Goal: Use online tool/utility: Utilize a website feature to perform a specific function

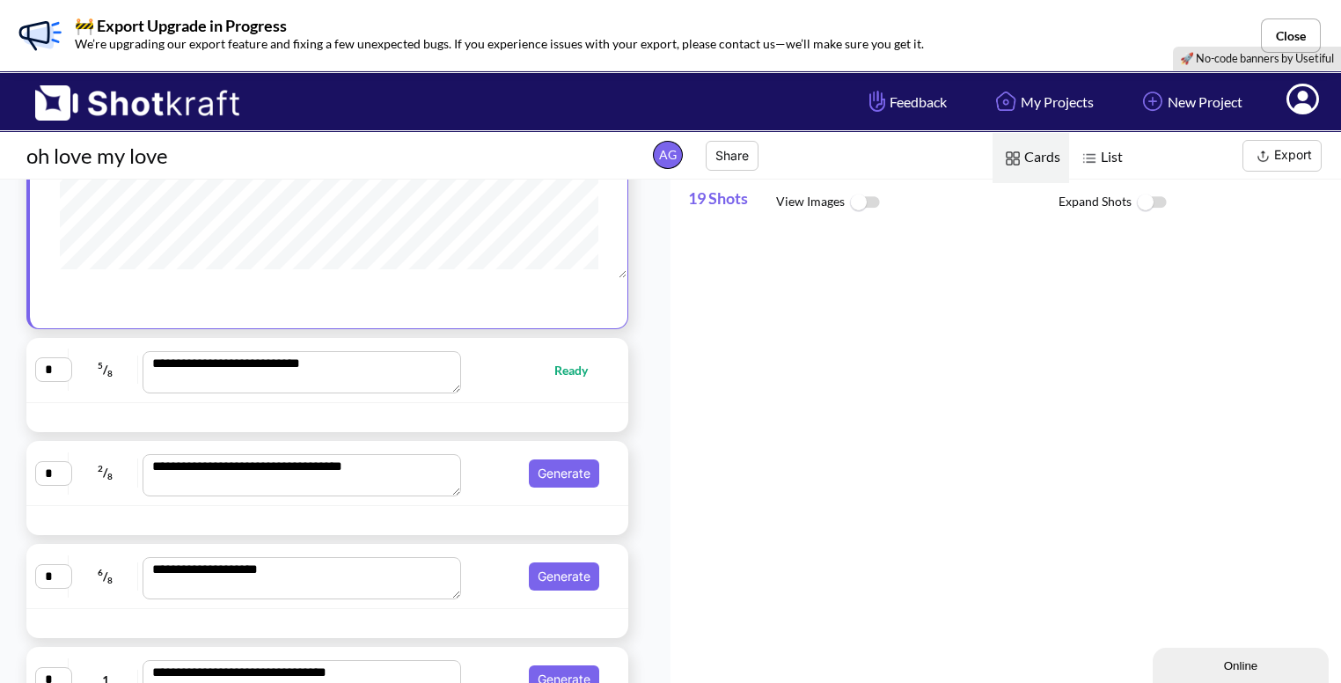
scroll to position [308, 0]
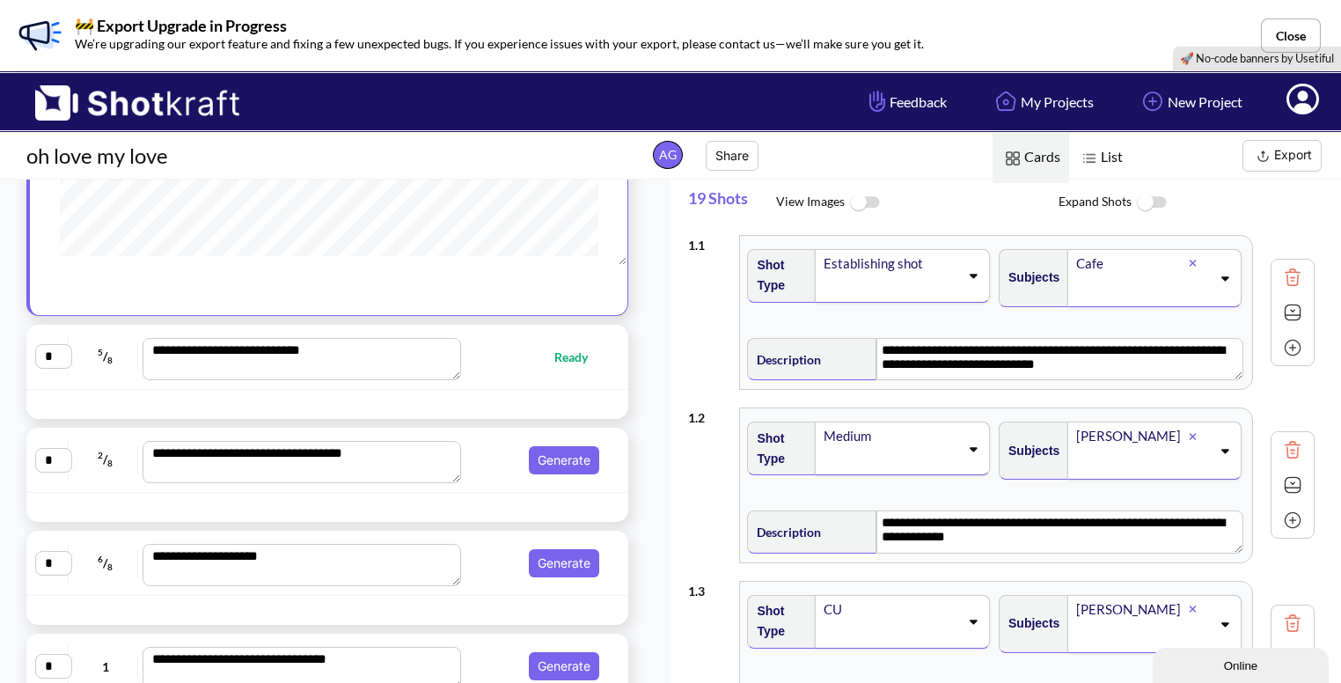
click at [493, 376] on div "**********" at bounding box center [327, 356] width 584 height 47
type textarea "**********"
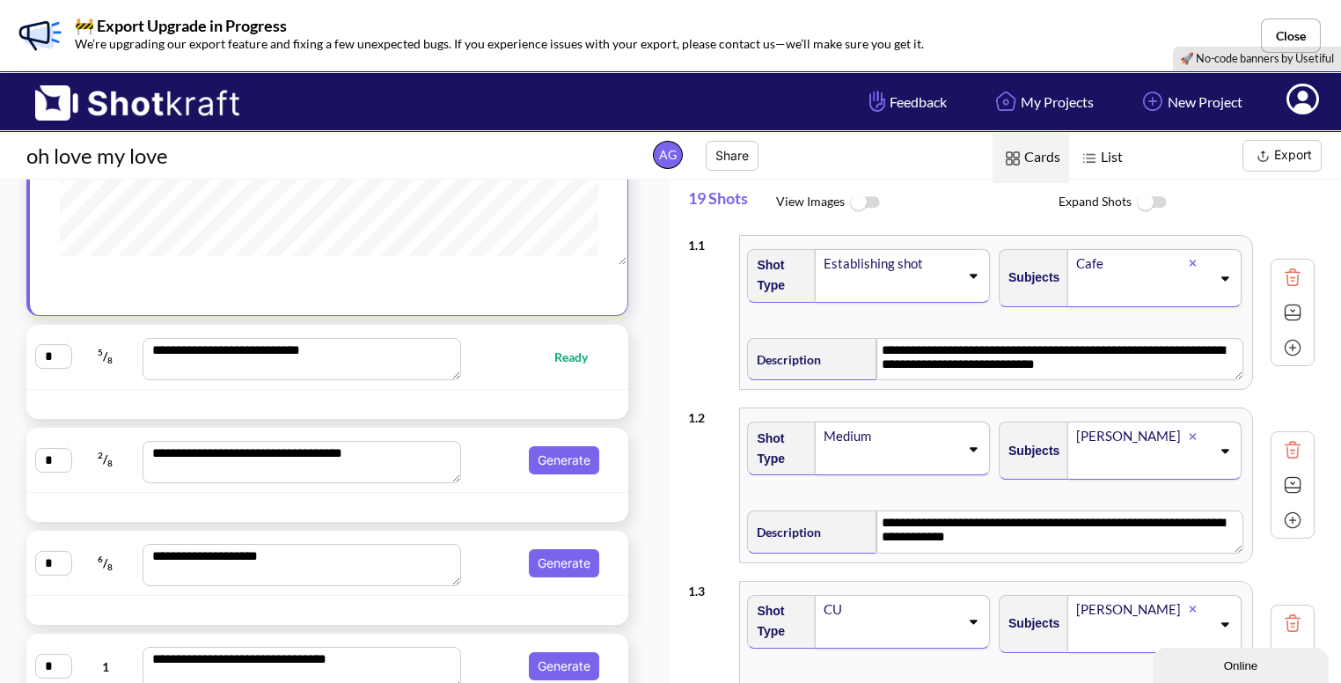
type textarea "**********"
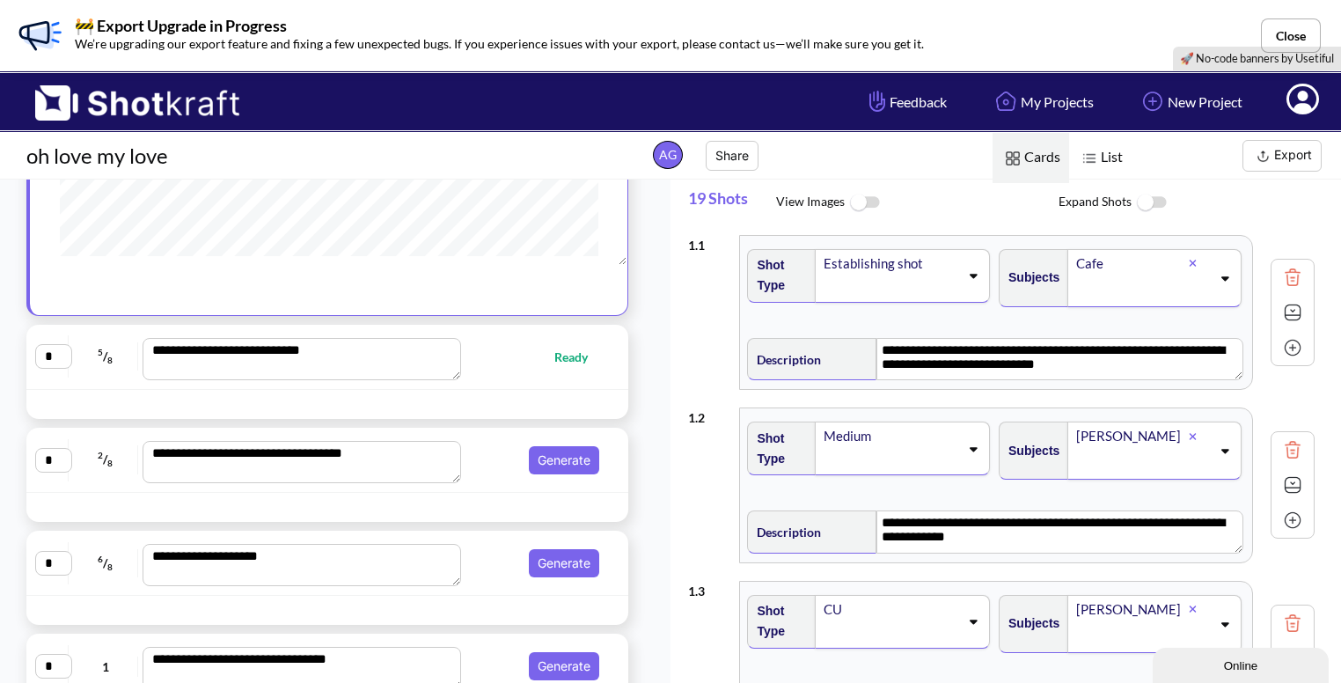
type textarea "**********"
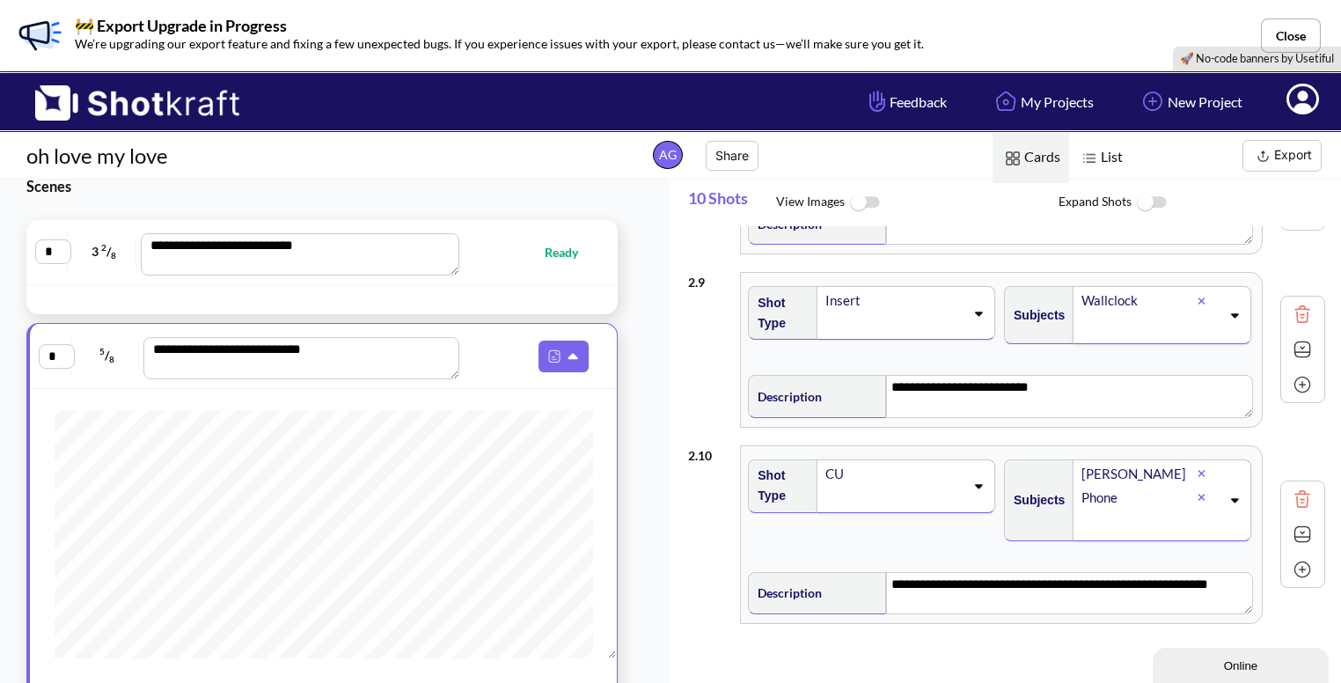
scroll to position [1358, 0]
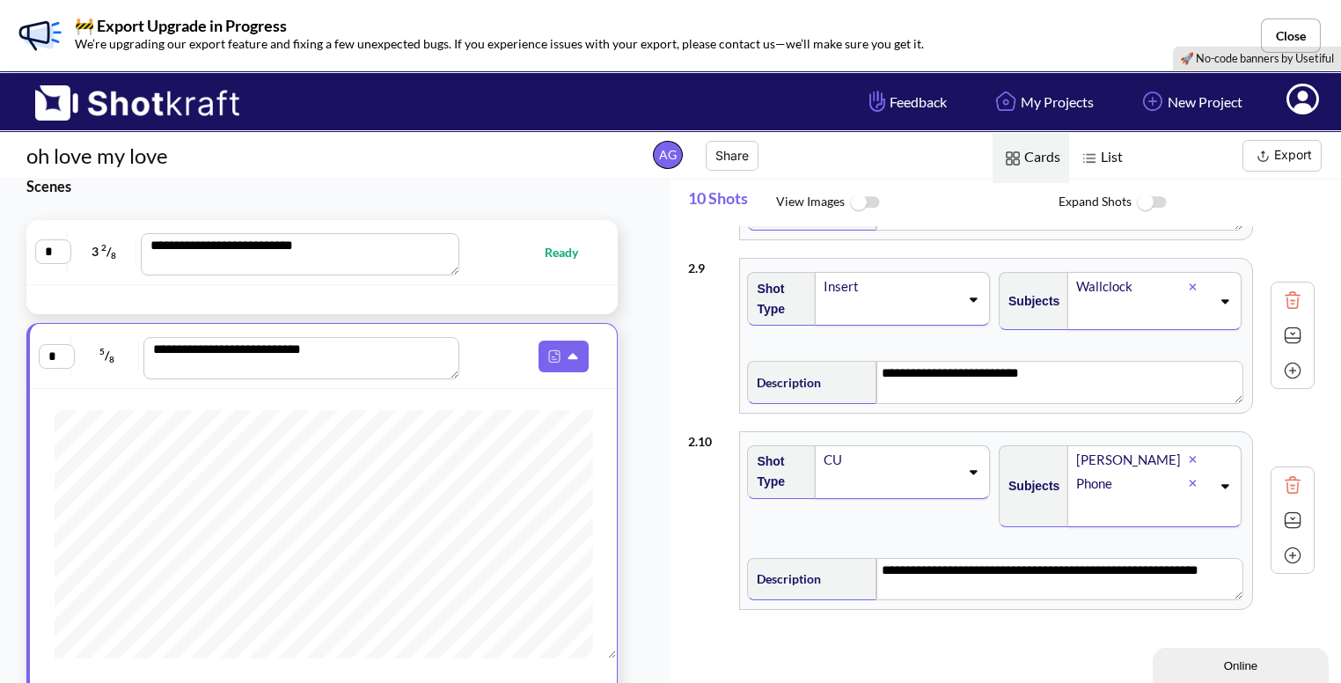
click at [863, 207] on img at bounding box center [864, 203] width 40 height 38
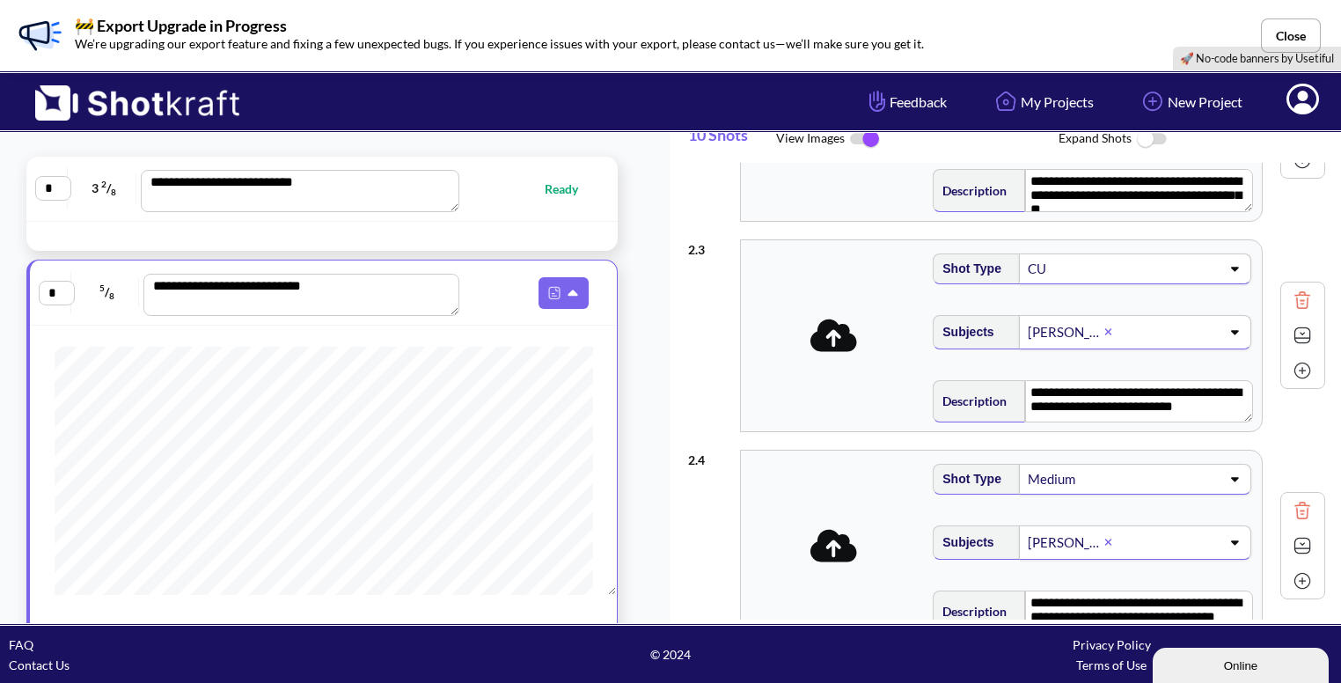
scroll to position [352, 0]
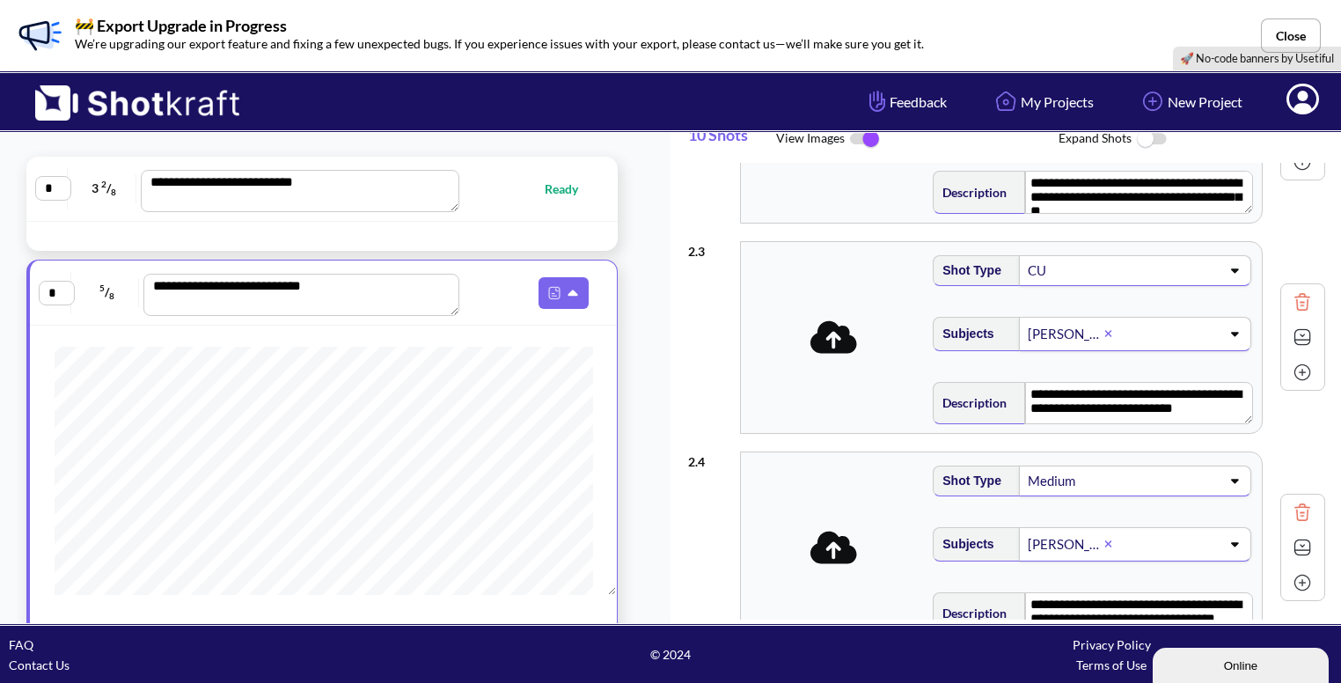
click at [837, 343] on icon at bounding box center [833, 336] width 47 height 33
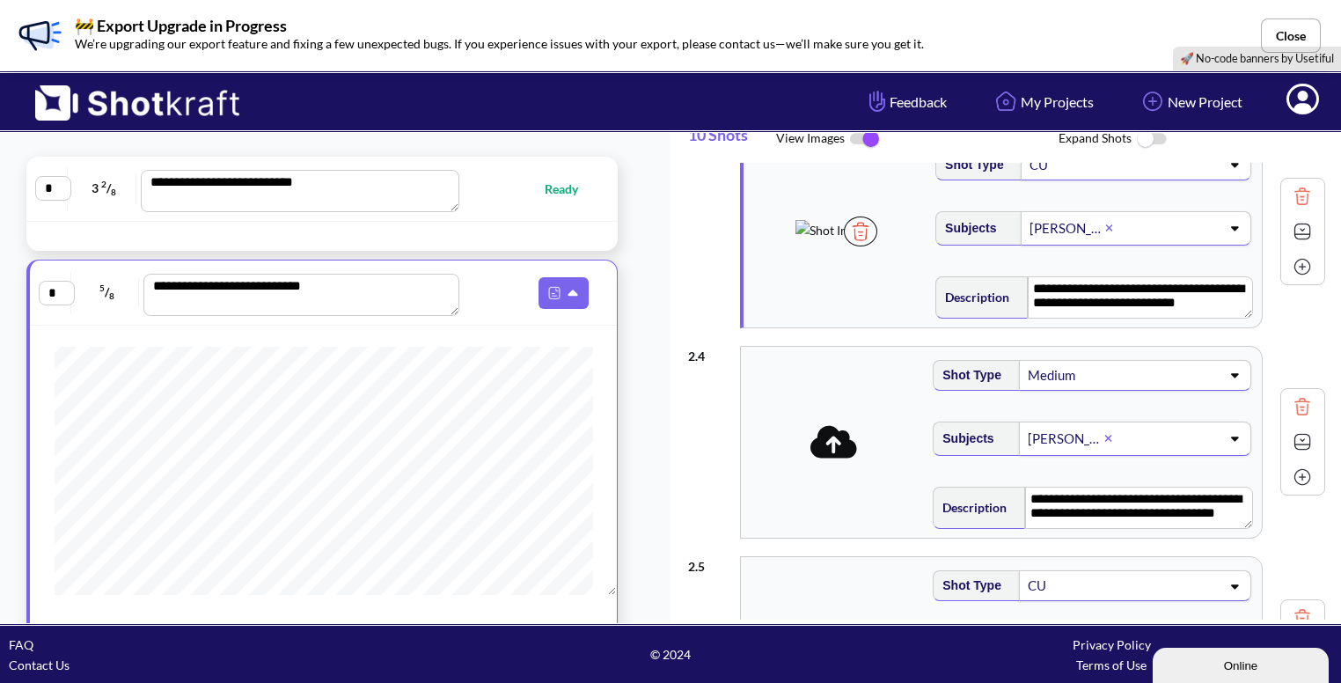
scroll to position [459, 0]
click at [829, 462] on span at bounding box center [833, 440] width 185 height 55
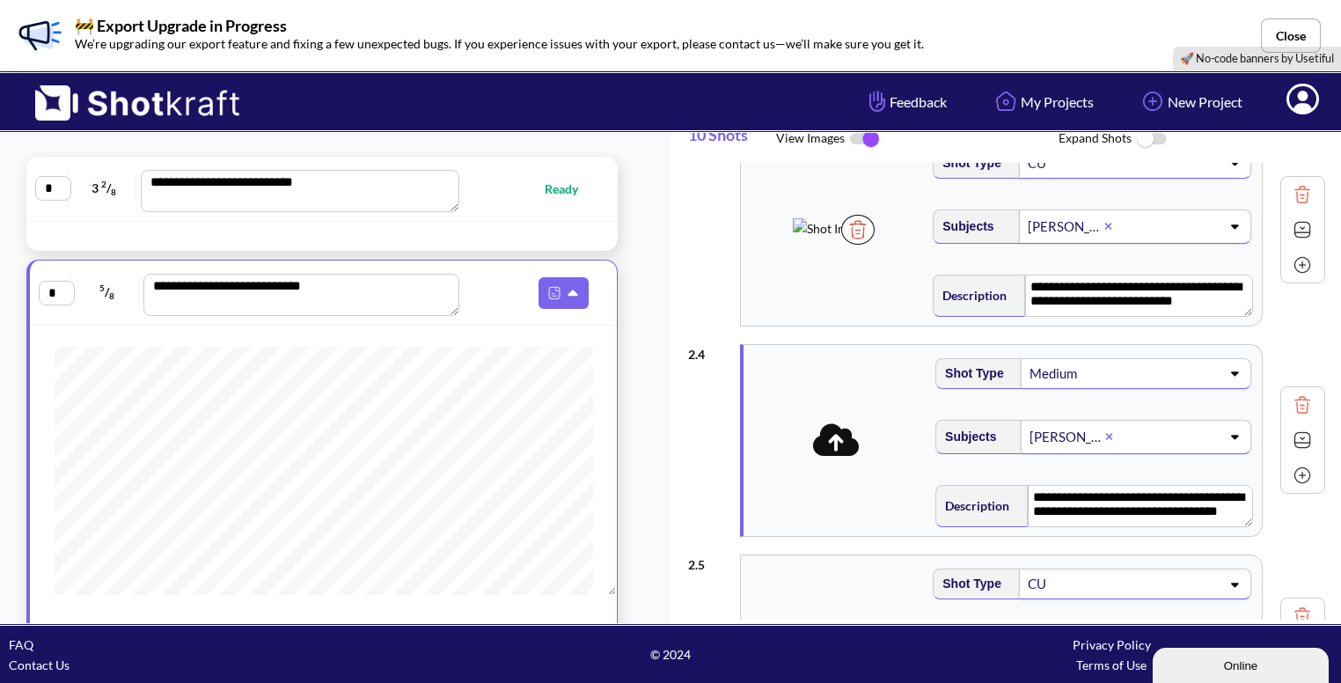
click at [829, 453] on span at bounding box center [836, 440] width 176 height 47
click at [828, 435] on icon at bounding box center [836, 439] width 47 height 37
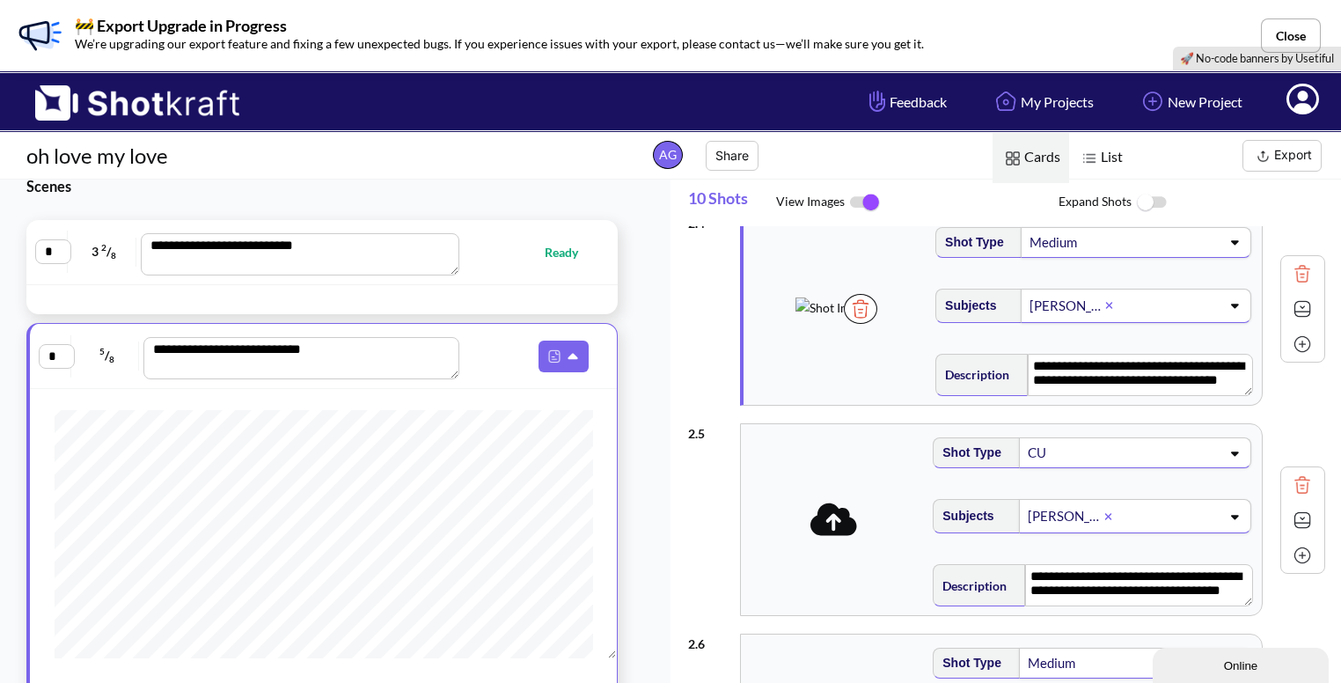
scroll to position [0, 0]
click at [1293, 310] on img at bounding box center [1302, 309] width 26 height 26
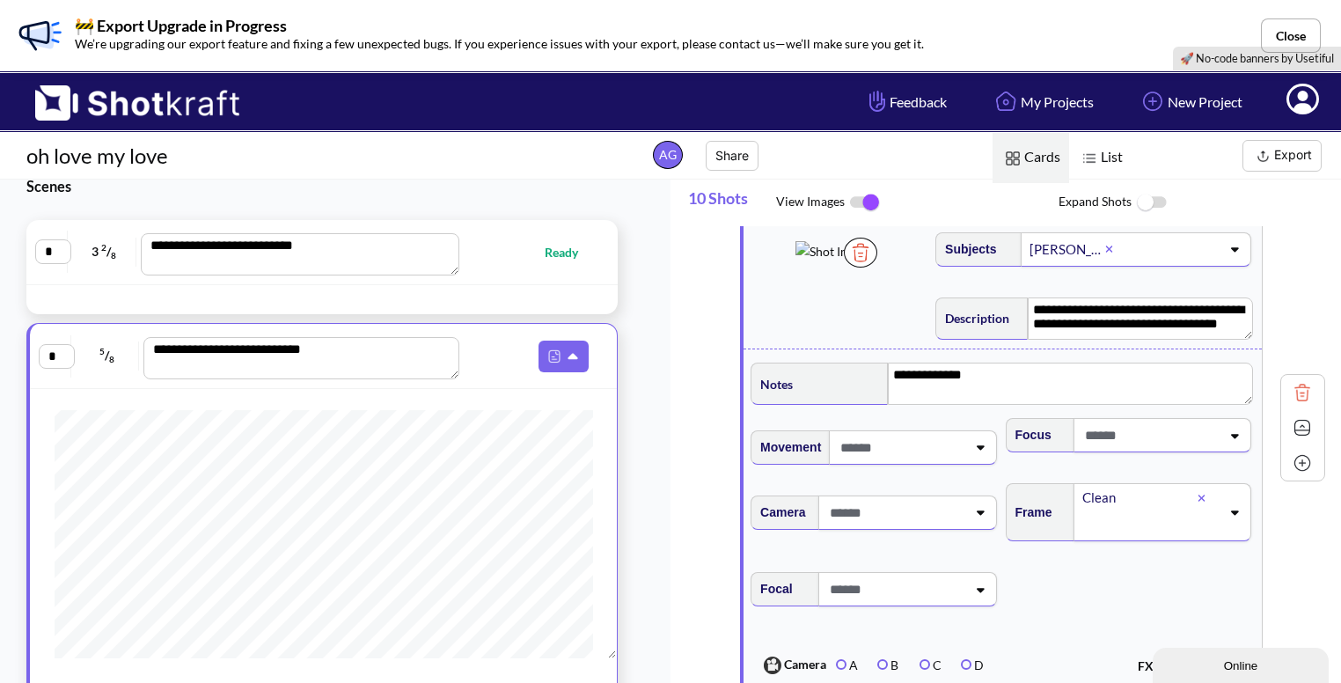
scroll to position [700, 0]
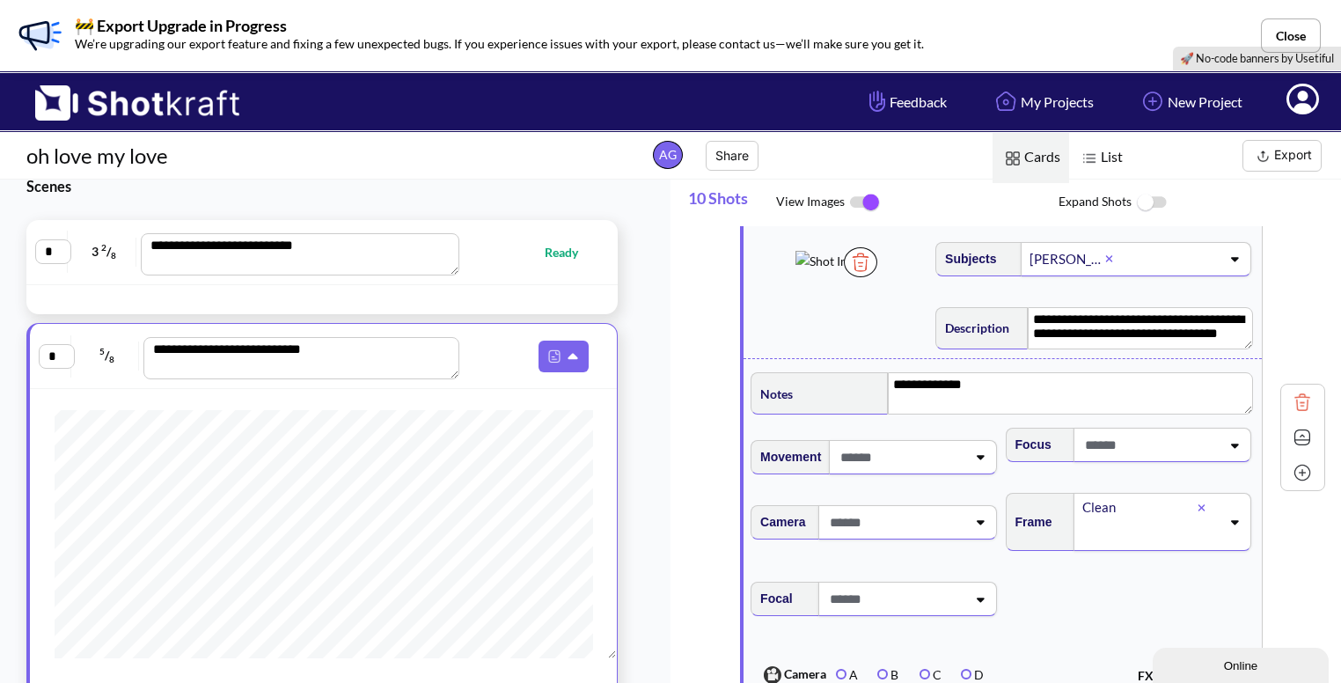
click at [1289, 431] on img at bounding box center [1302, 437] width 26 height 26
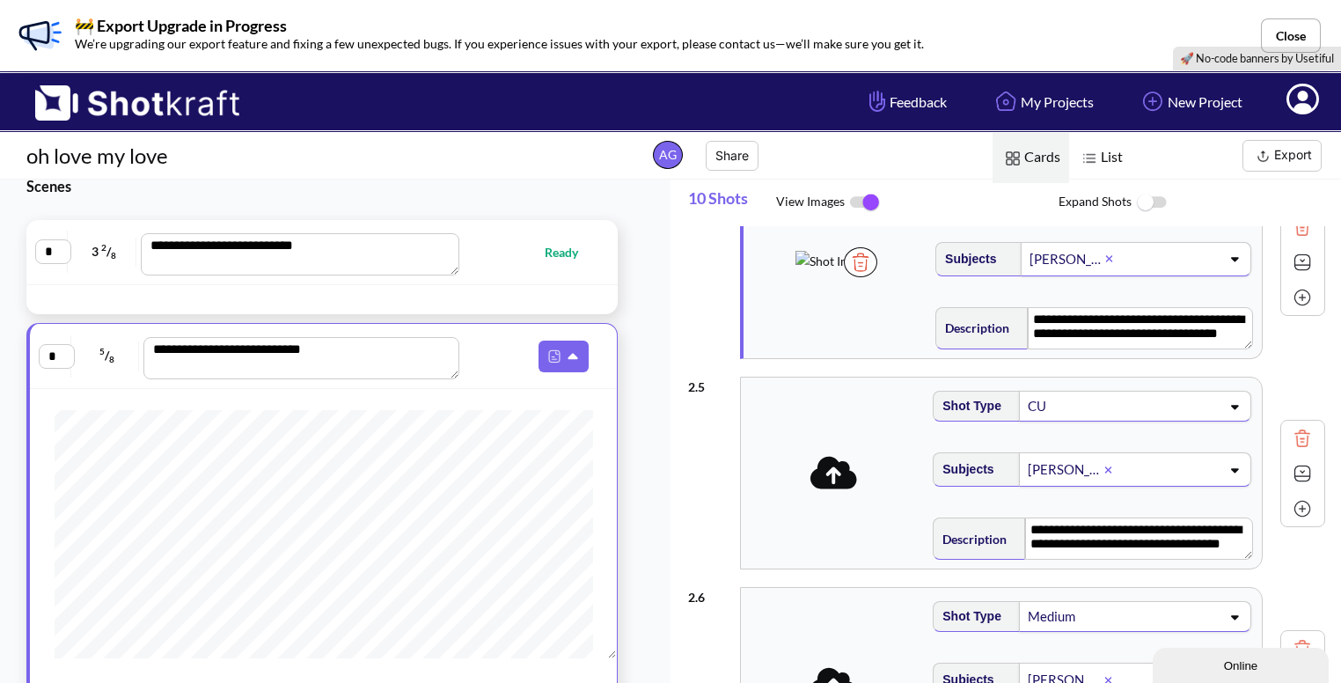
scroll to position [756, 0]
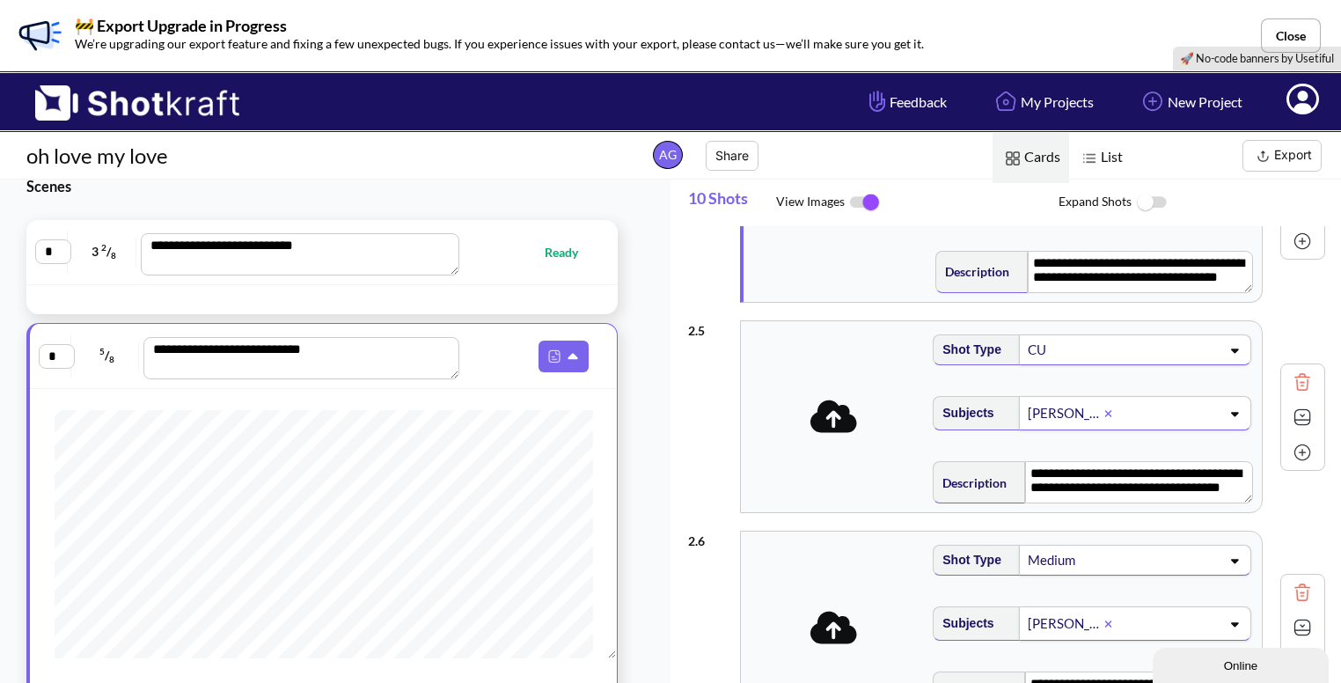
click at [1296, 413] on img at bounding box center [1302, 417] width 26 height 26
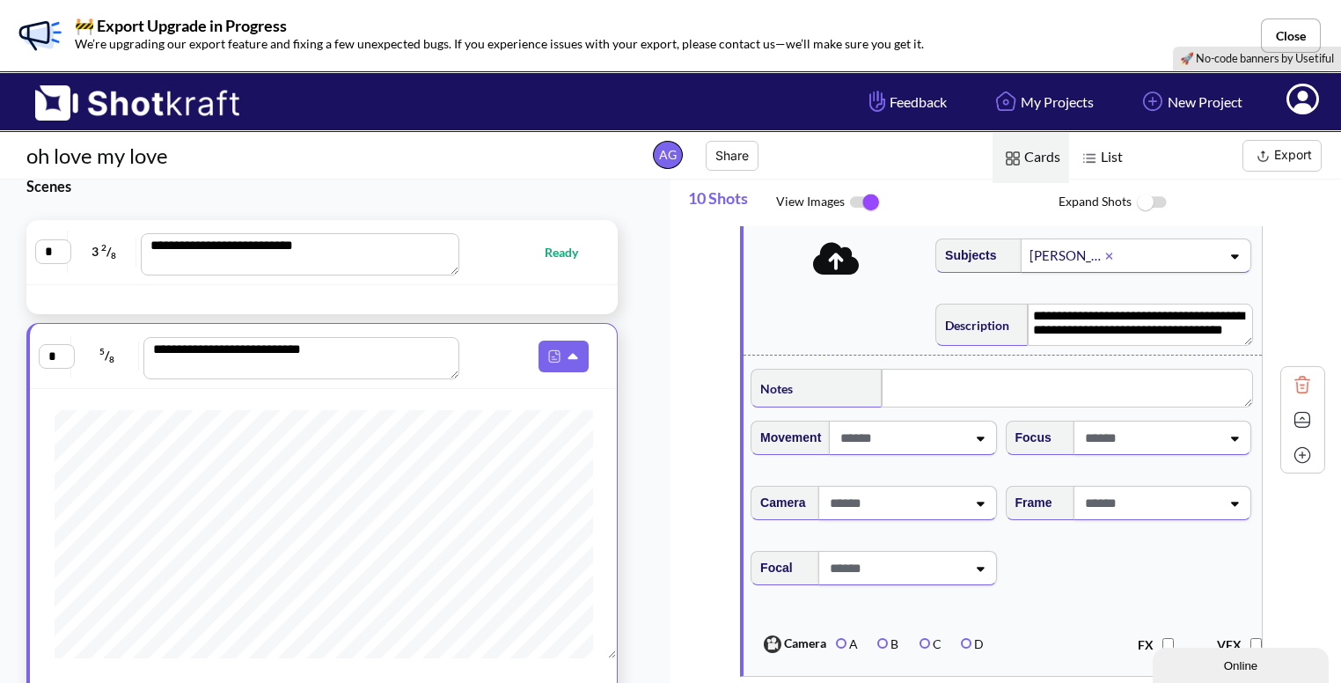
scroll to position [917, 0]
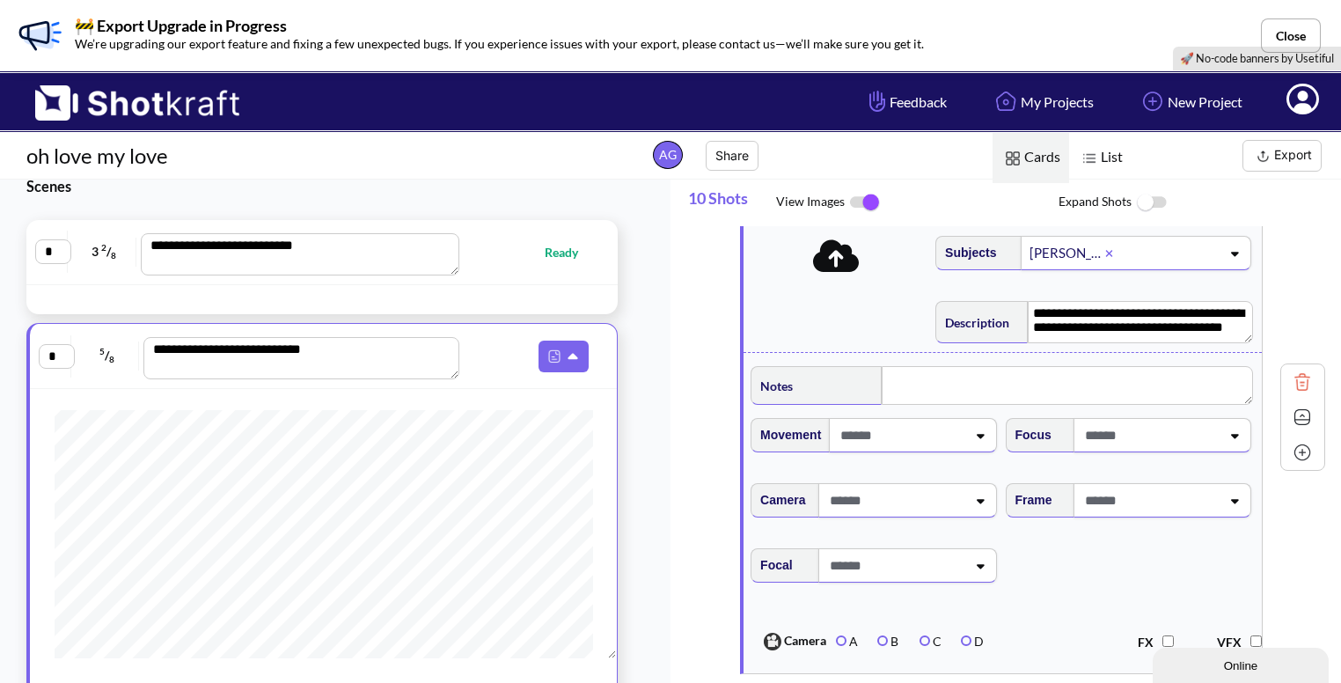
click at [1289, 414] on img at bounding box center [1302, 417] width 26 height 26
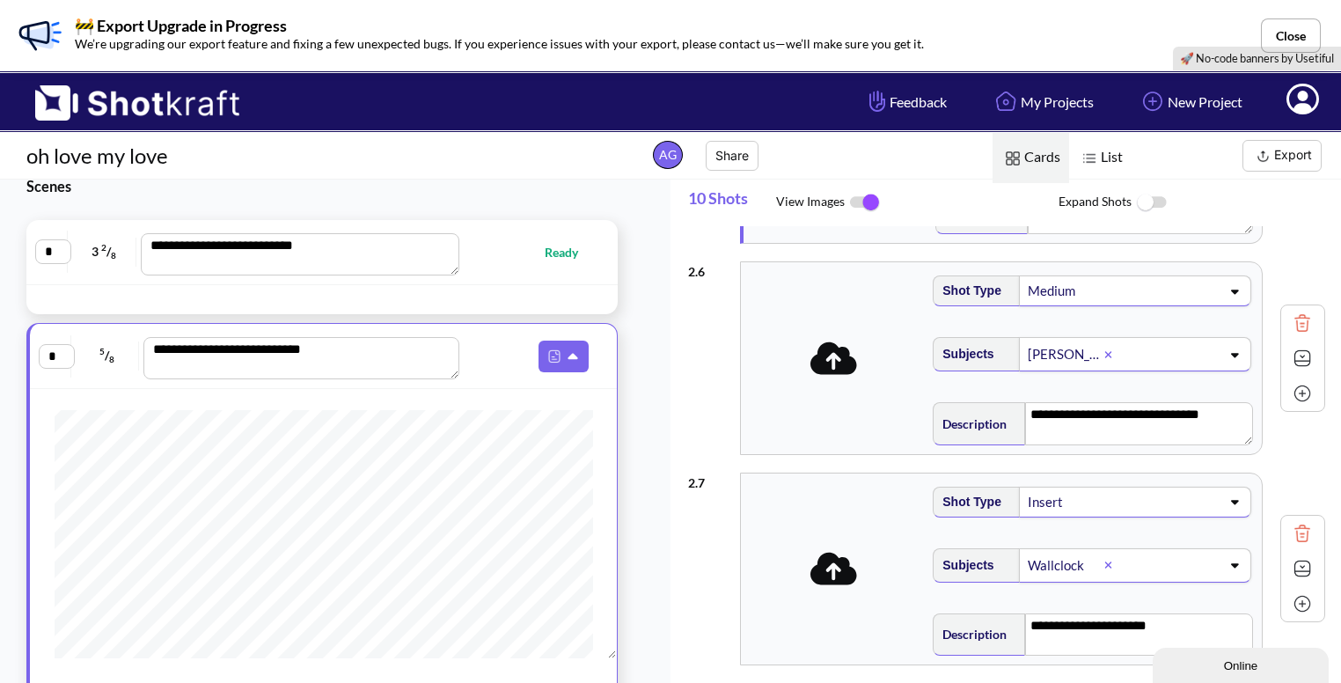
scroll to position [1034, 0]
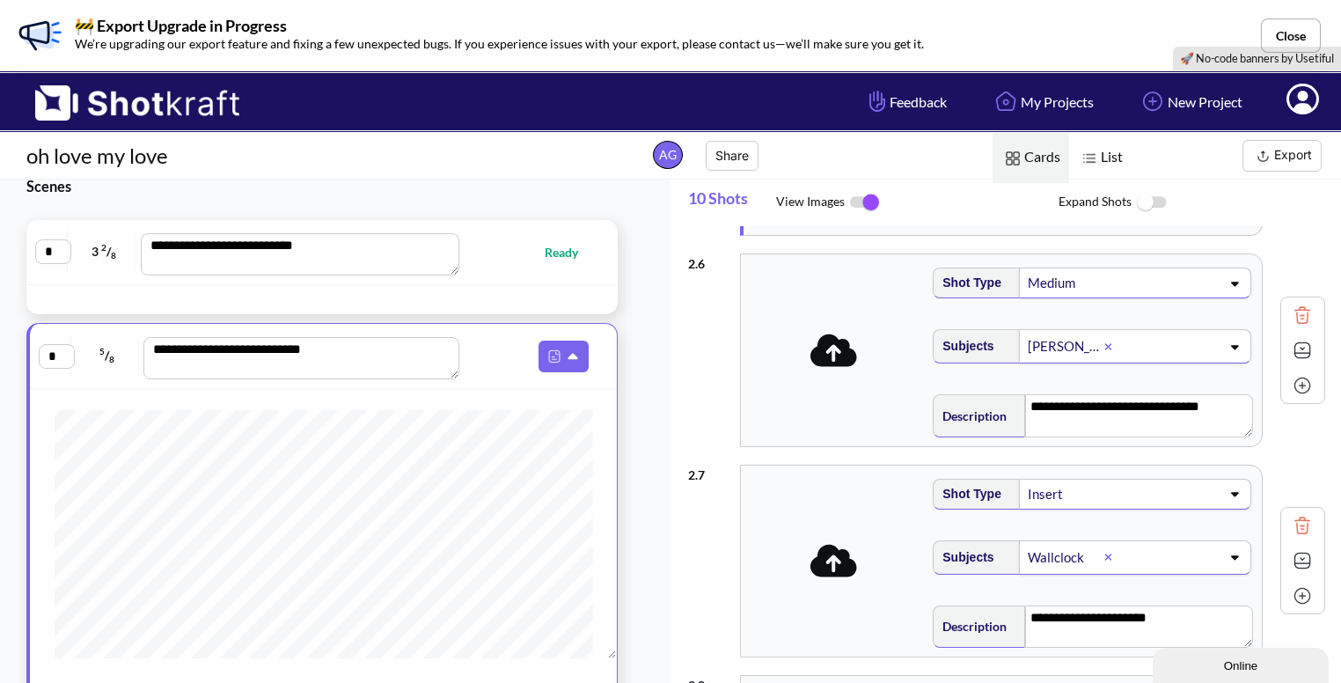
click at [1291, 347] on img at bounding box center [1302, 350] width 26 height 26
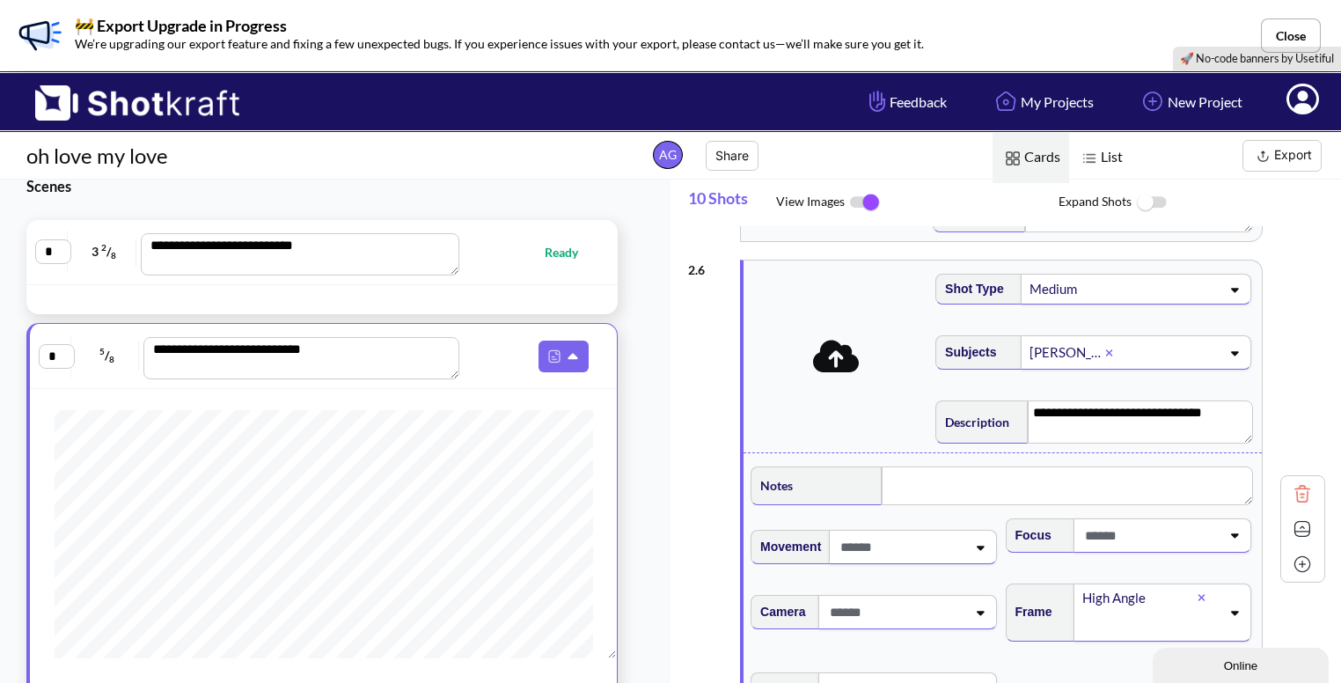
scroll to position [1027, 0]
click at [1295, 528] on img at bounding box center [1302, 529] width 26 height 26
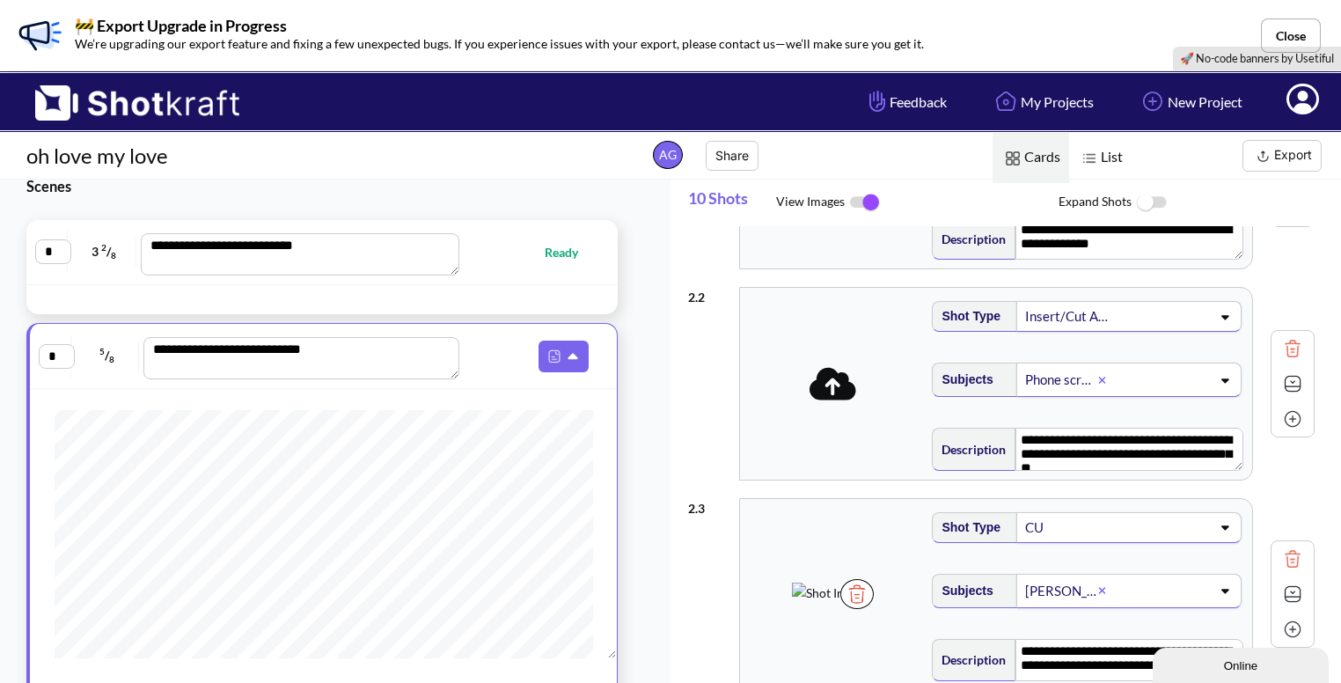
scroll to position [0, 0]
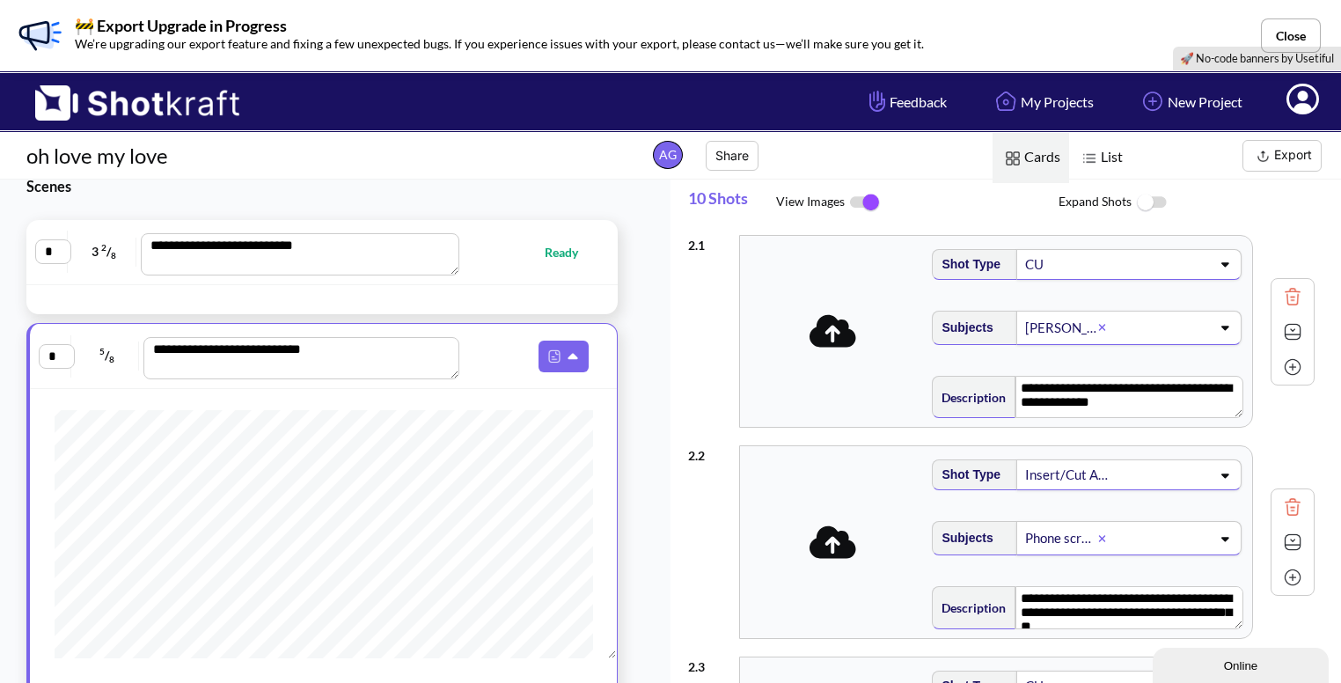
click at [1304, 339] on img at bounding box center [1292, 331] width 26 height 26
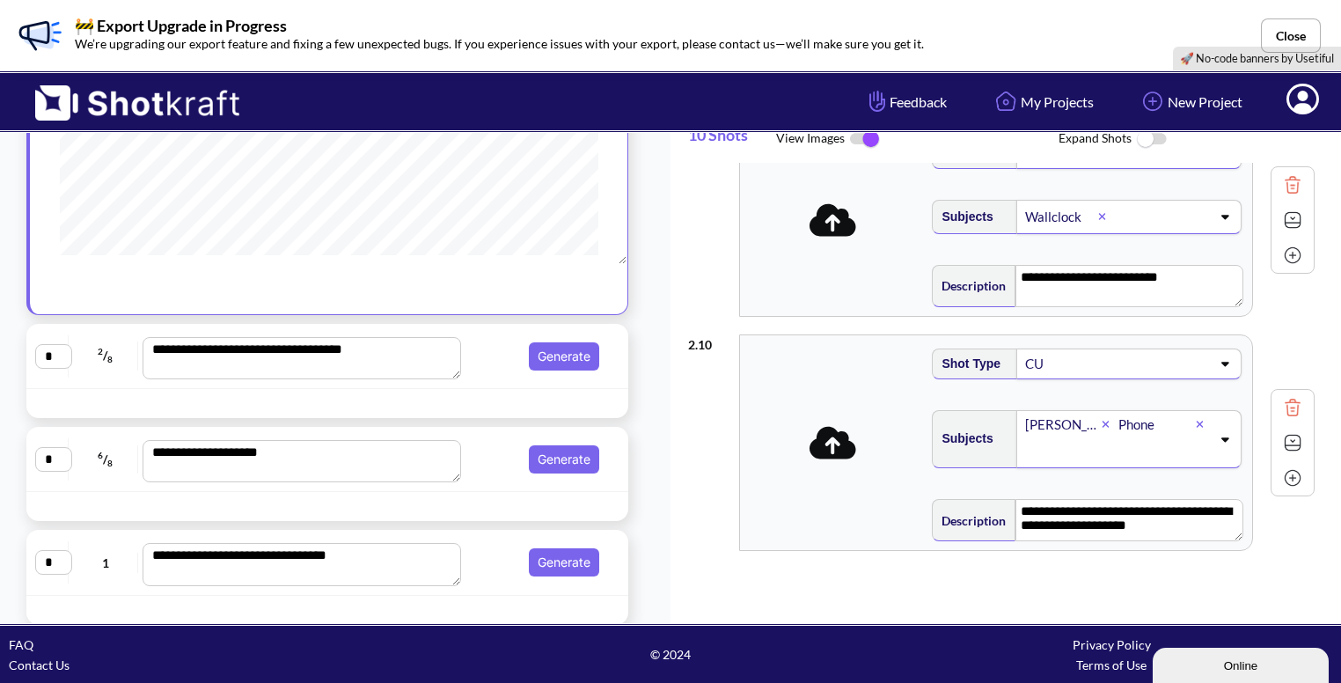
scroll to position [350, 0]
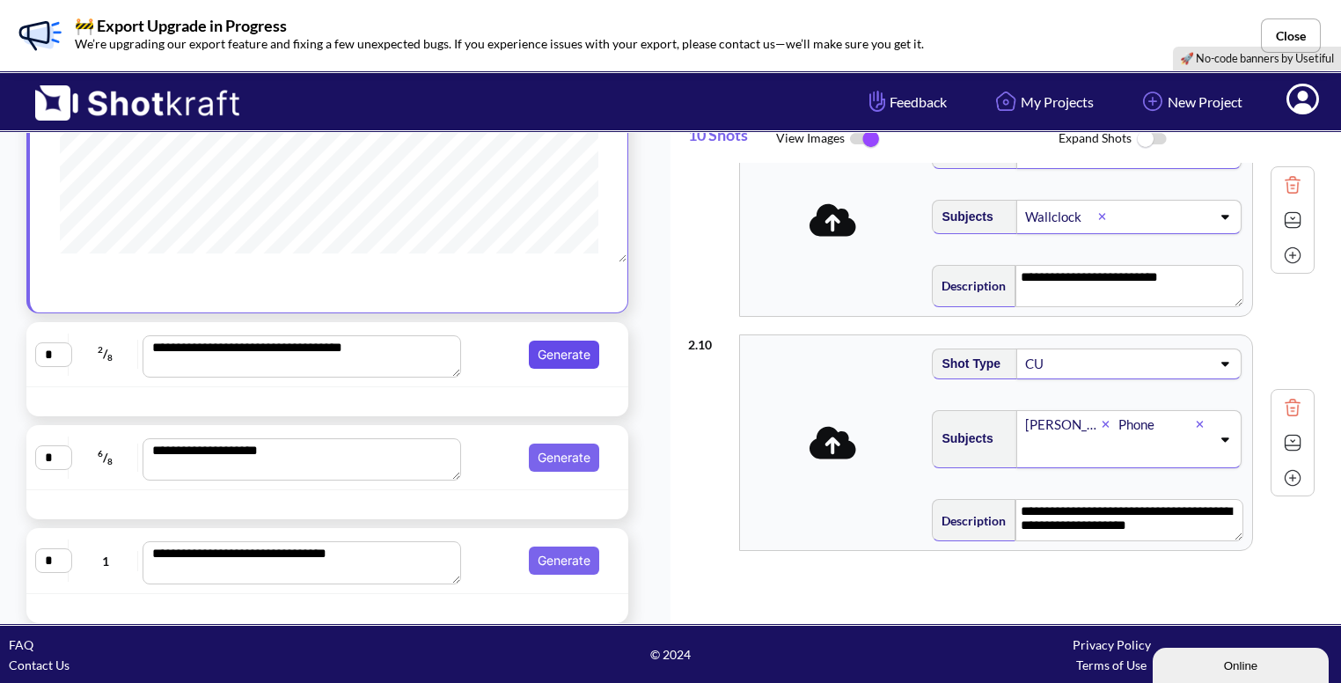
click at [552, 350] on button "Generate" at bounding box center [564, 354] width 70 height 28
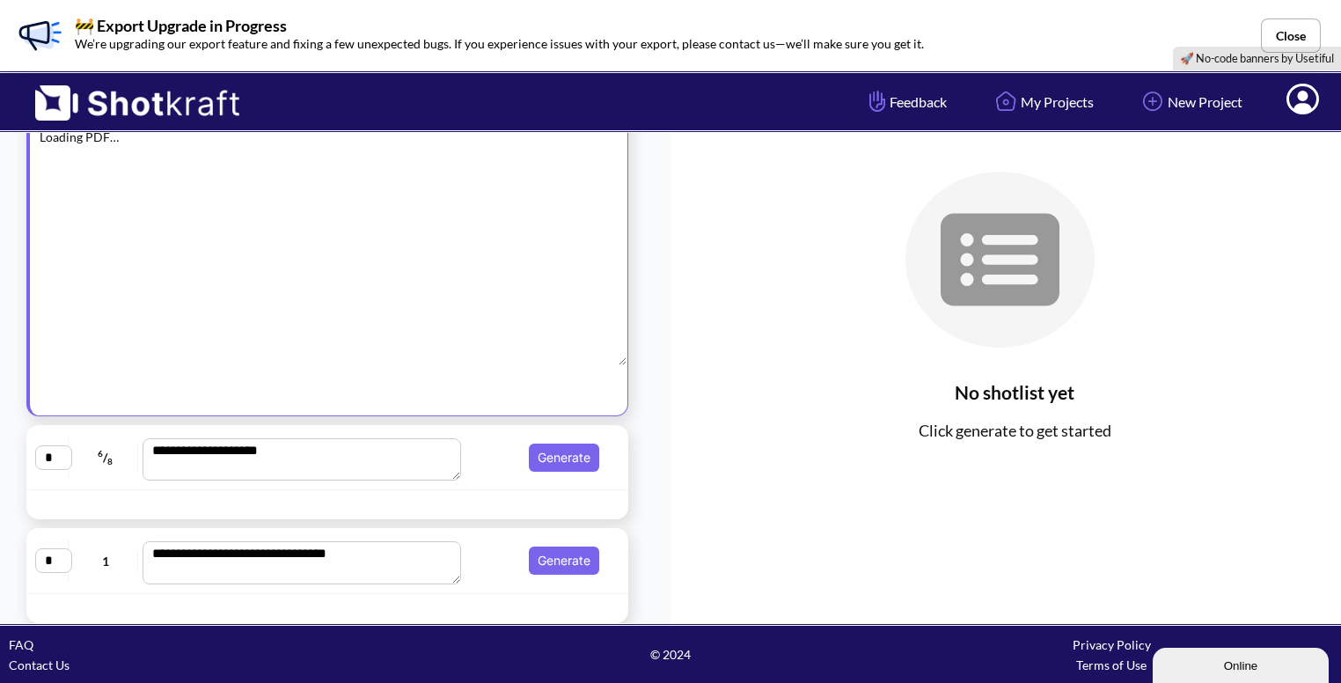
scroll to position [60, 0]
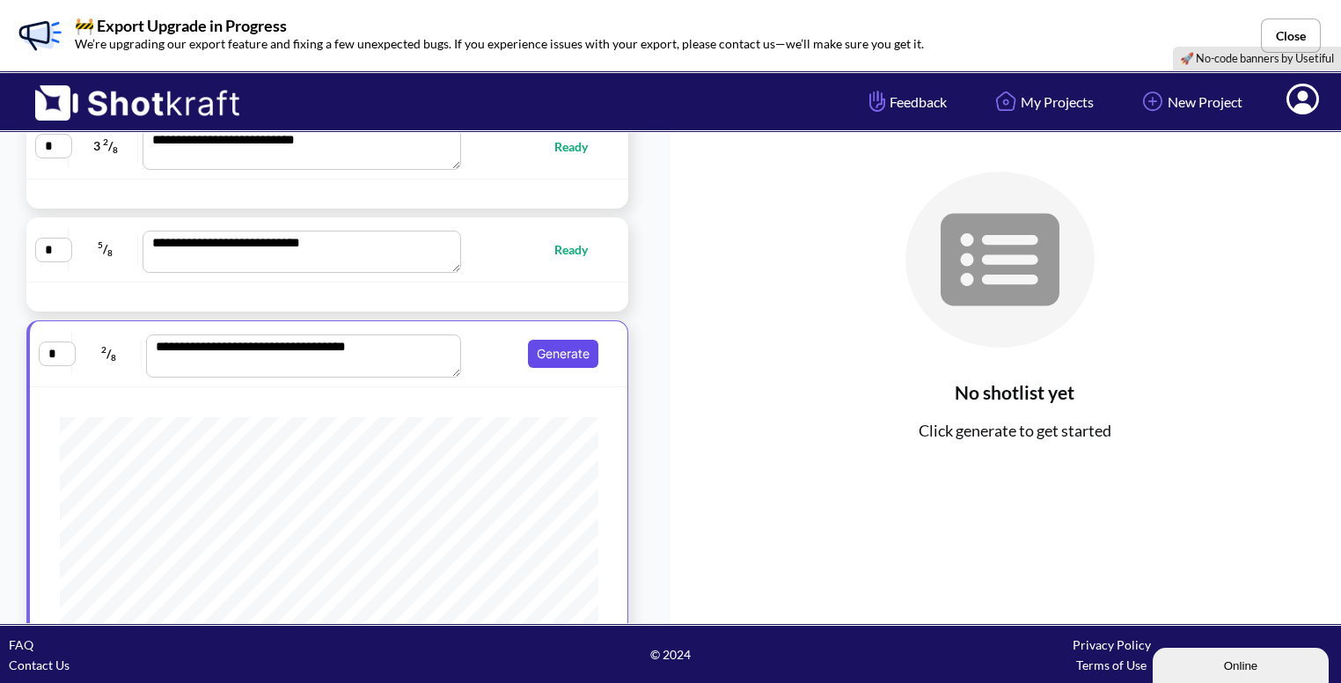
click at [552, 350] on button "Generate" at bounding box center [563, 354] width 70 height 28
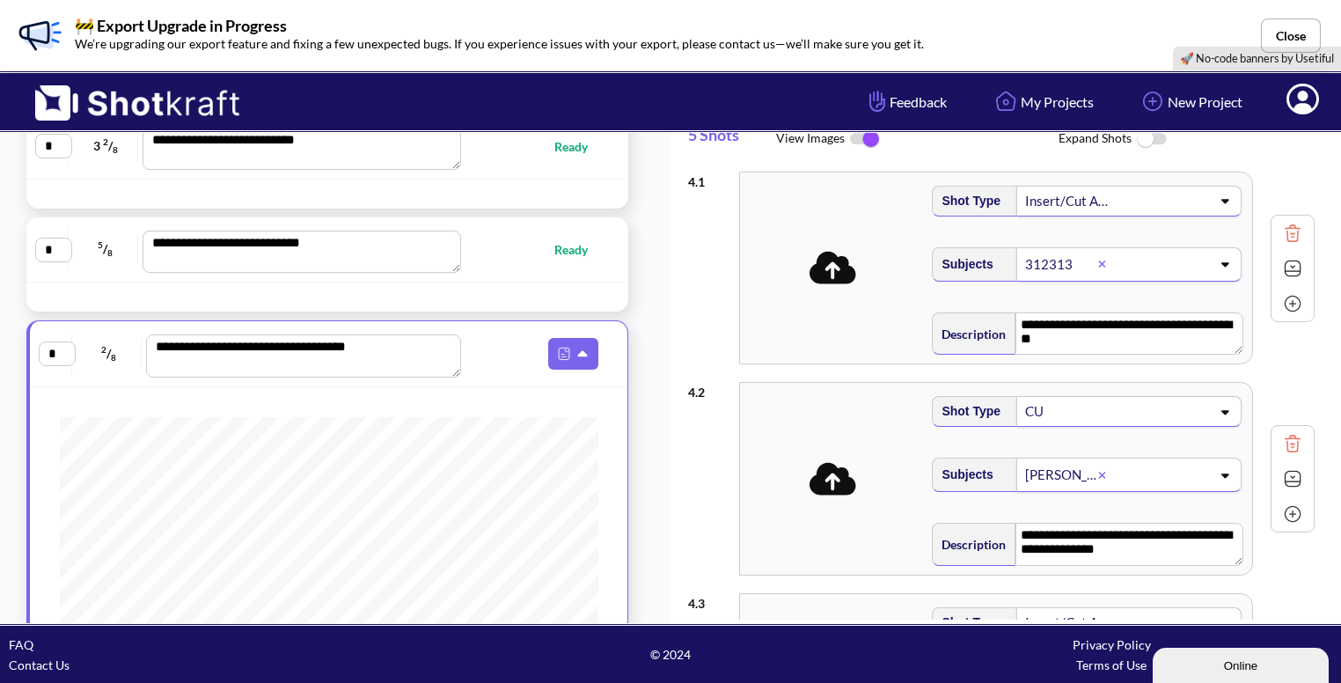
type textarea "**********"
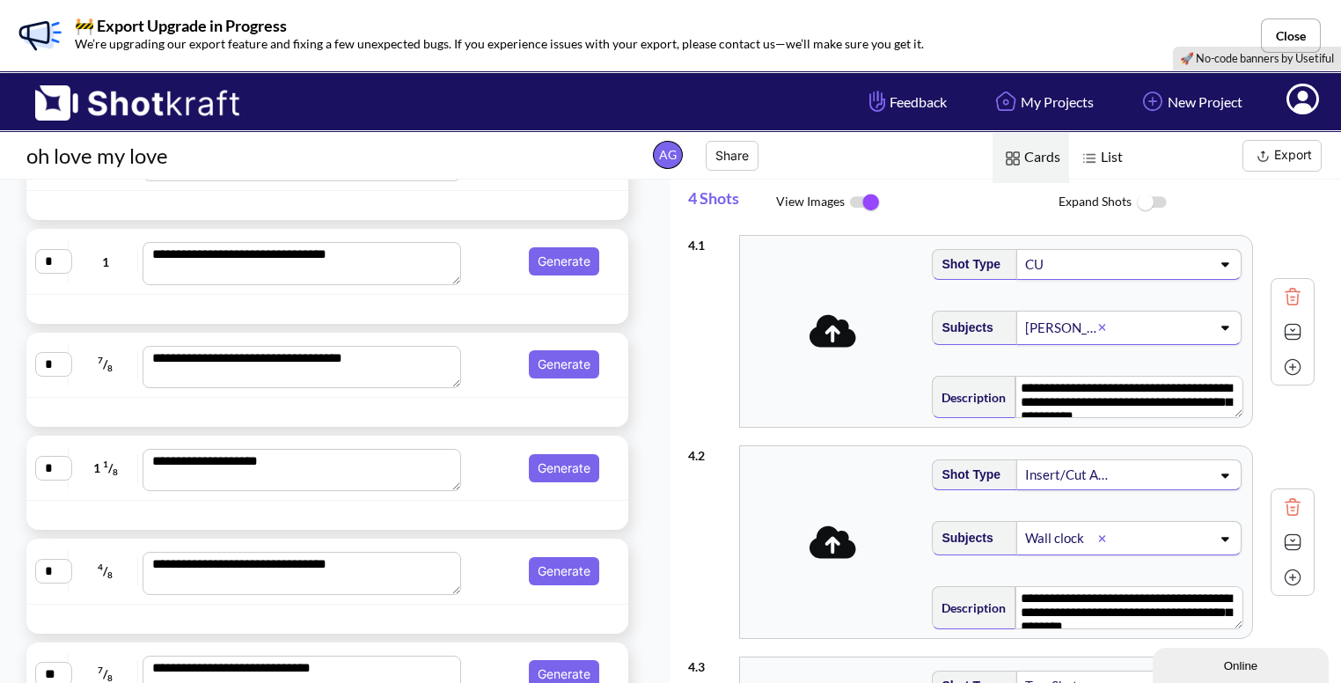
scroll to position [0, 0]
